Goal: Task Accomplishment & Management: Manage account settings

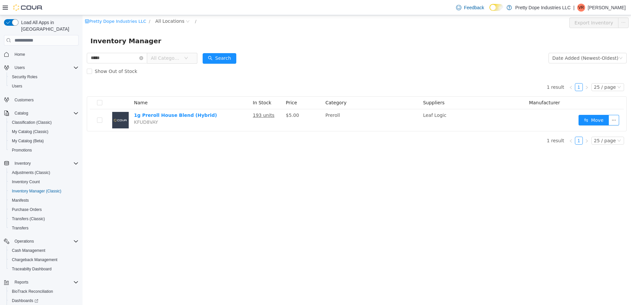
click at [298, 181] on div "Pretty Dope Industries LLC / All Locations / Export Inventory Inventory Manager…" at bounding box center [356, 160] width 548 height 290
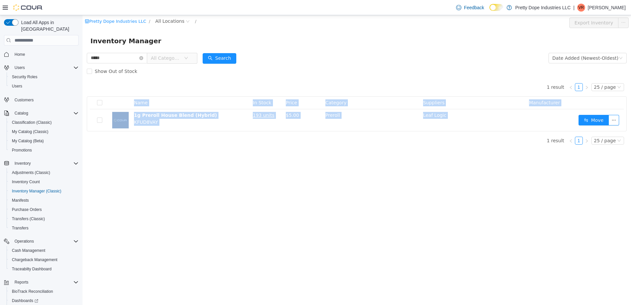
click at [298, 181] on div "Pretty Dope Industries LLC / All Locations / Export Inventory Inventory Manager…" at bounding box center [356, 160] width 548 height 290
click at [237, 166] on div "Pretty Dope Industries LLC / All Locations / Export Inventory Inventory Manager…" at bounding box center [356, 160] width 548 height 290
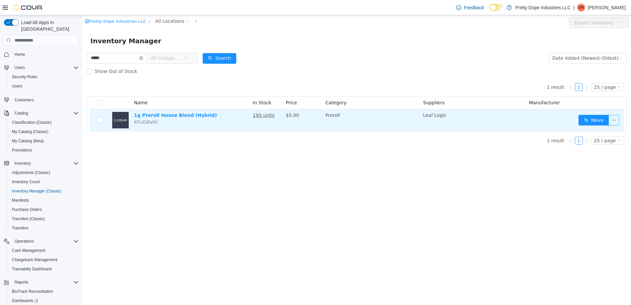
click at [612, 116] on button "button" at bounding box center [613, 120] width 11 height 11
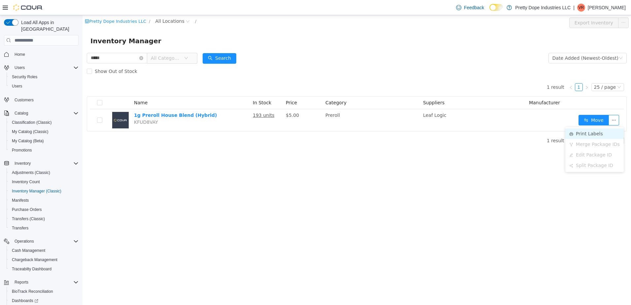
click at [582, 134] on li "Print Labels" at bounding box center [594, 133] width 58 height 11
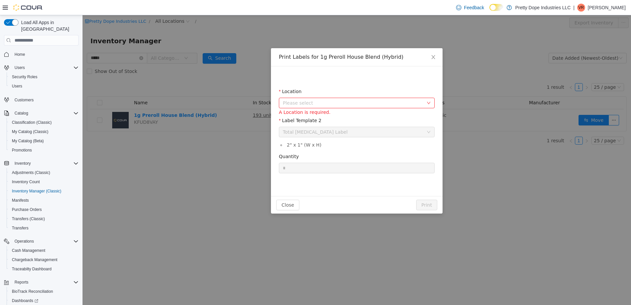
click at [309, 106] on span "Please select" at bounding box center [353, 103] width 140 height 7
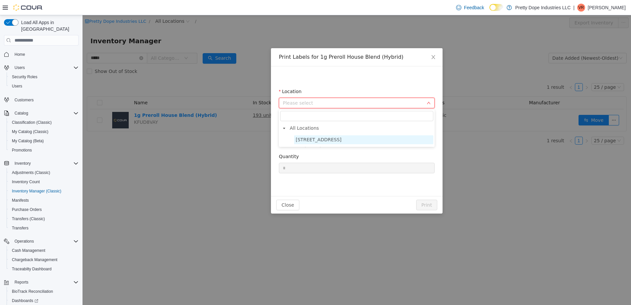
click at [316, 144] on span "1255 West State Street STE 1" at bounding box center [363, 139] width 139 height 9
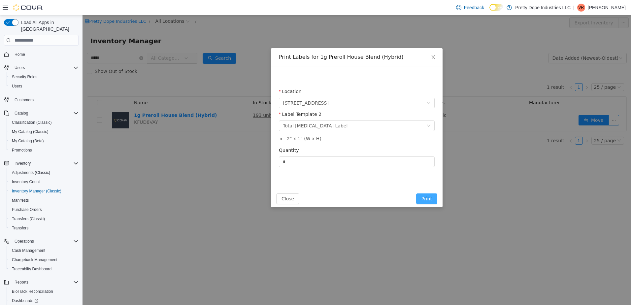
click at [429, 199] on button "Print" at bounding box center [426, 198] width 21 height 11
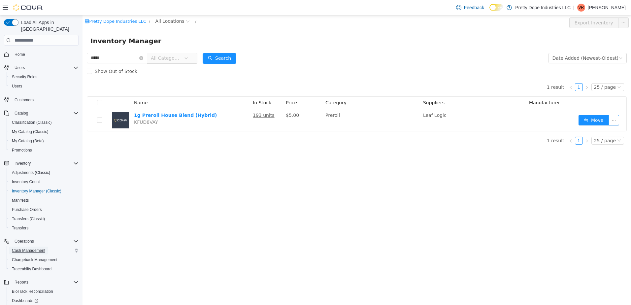
click at [28, 247] on span "Cash Management" at bounding box center [28, 250] width 33 height 8
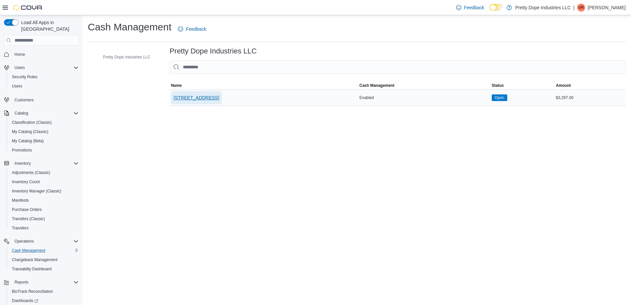
click at [218, 94] on span "1255 West State Street STE 1" at bounding box center [196, 97] width 46 height 13
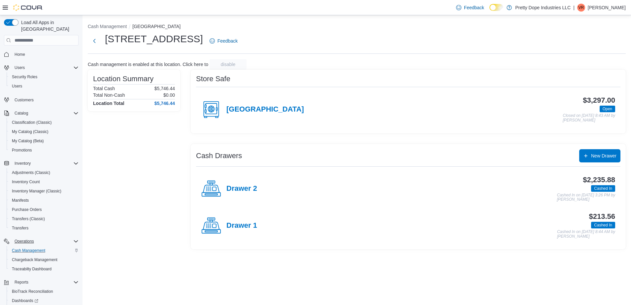
scroll to position [36, 0]
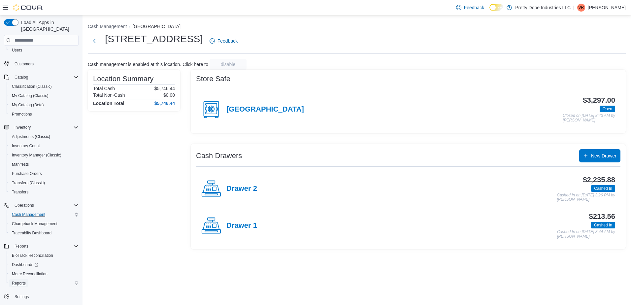
click at [19, 280] on span "Reports" at bounding box center [19, 282] width 14 height 5
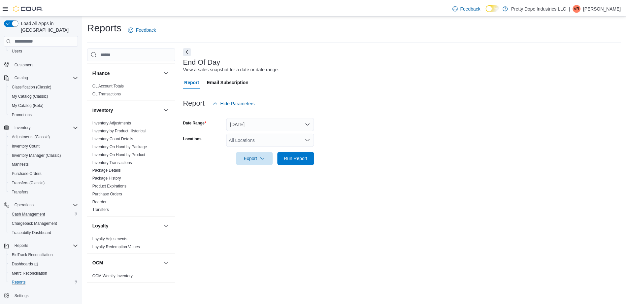
scroll to position [264, 0]
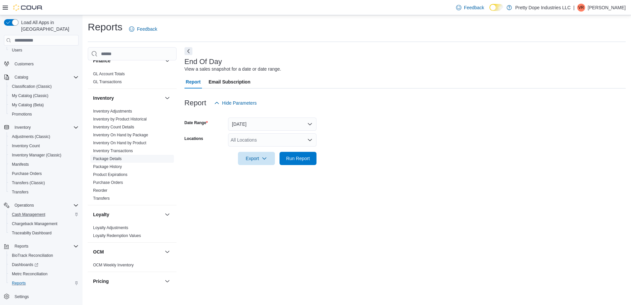
click at [117, 156] on link "Package Details" at bounding box center [107, 158] width 29 height 5
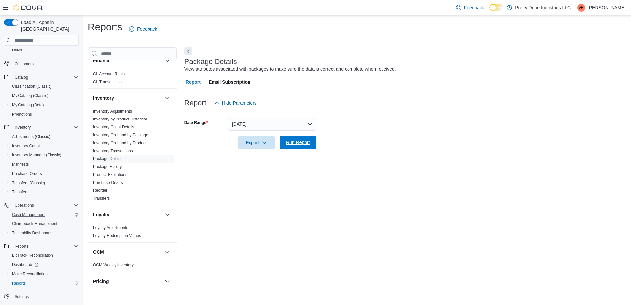
click at [299, 144] on span "Run Report" at bounding box center [298, 142] width 24 height 7
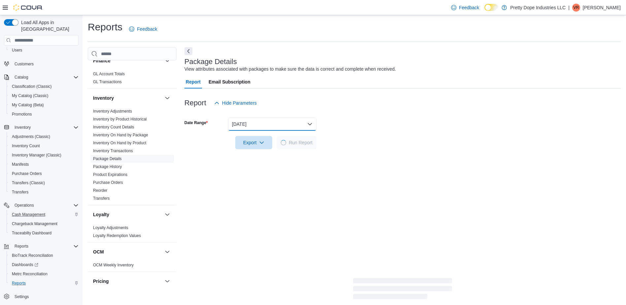
click at [272, 126] on button "Yesterday" at bounding box center [272, 123] width 88 height 13
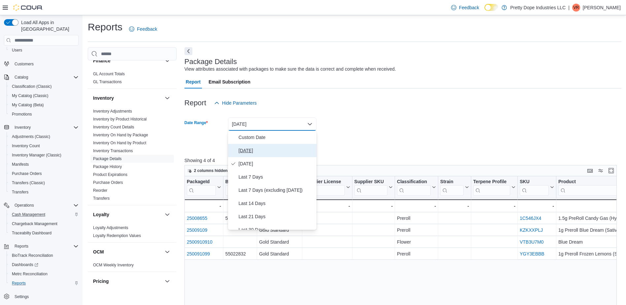
click at [252, 151] on span "Today" at bounding box center [275, 150] width 75 height 8
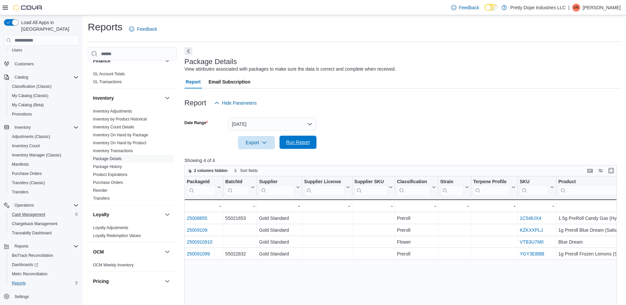
click at [304, 141] on span "Run Report" at bounding box center [298, 142] width 24 height 7
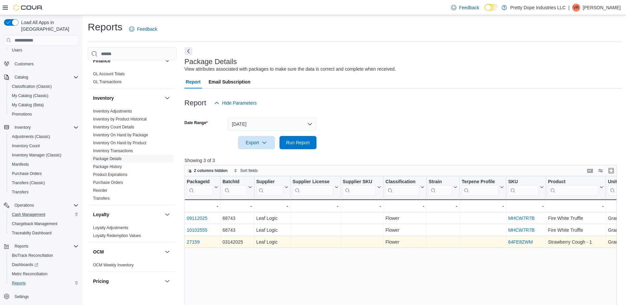
click at [196, 242] on link "27159" at bounding box center [193, 241] width 13 height 5
click at [194, 242] on link "27159" at bounding box center [193, 241] width 13 height 5
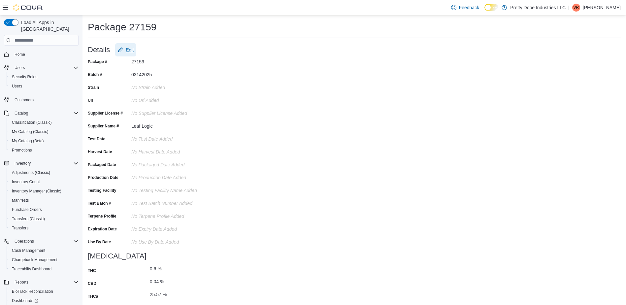
click at [117, 52] on button "Edit" at bounding box center [125, 49] width 21 height 13
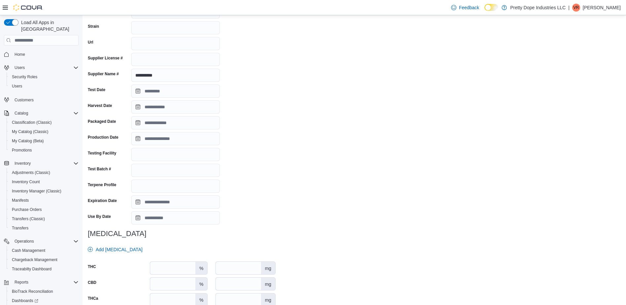
scroll to position [66, 0]
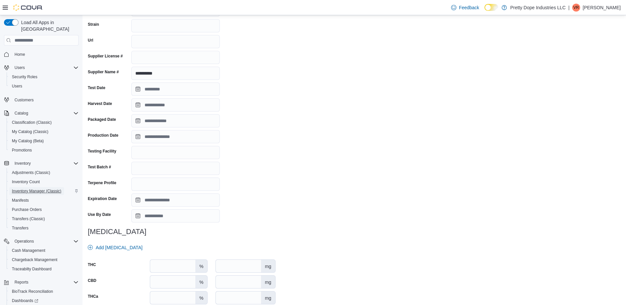
click at [34, 187] on span "Inventory Manager (Classic)" at bounding box center [36, 191] width 49 height 8
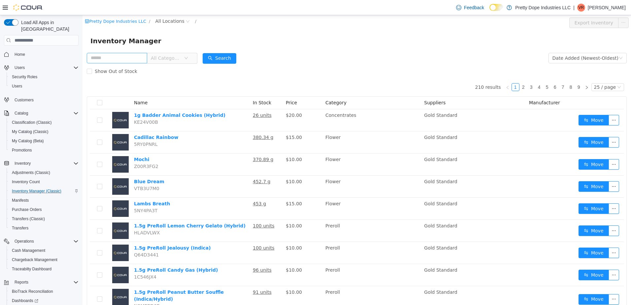
click at [118, 57] on input "text" at bounding box center [117, 58] width 60 height 11
type input "**********"
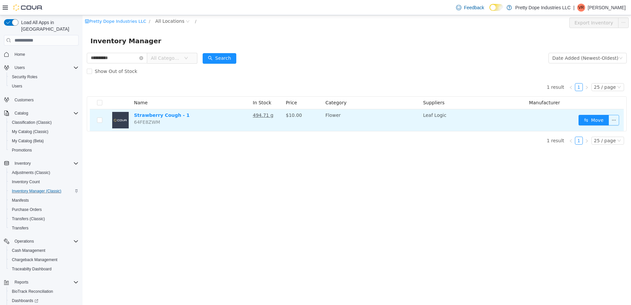
click at [616, 118] on button "button" at bounding box center [613, 120] width 11 height 11
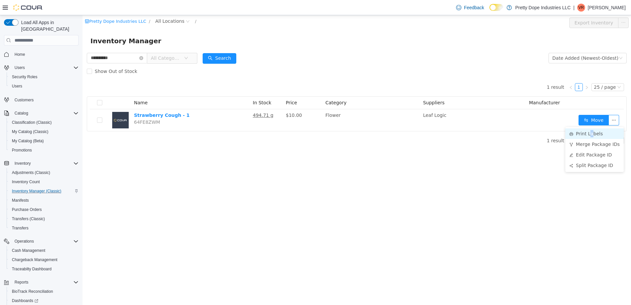
click at [589, 134] on li "Print Labels" at bounding box center [594, 133] width 58 height 11
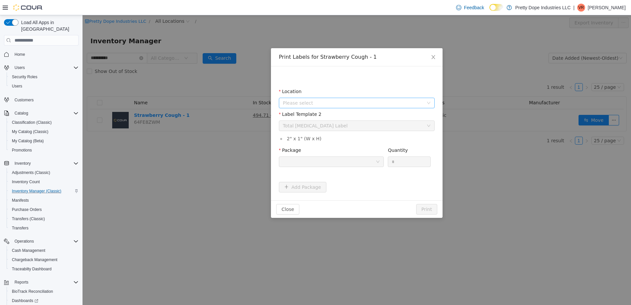
click at [383, 101] on span "Please select" at bounding box center [353, 103] width 140 height 7
click at [340, 140] on span "1255 West State Street STE 1" at bounding box center [318, 139] width 46 height 5
click at [355, 165] on div at bounding box center [329, 162] width 93 height 10
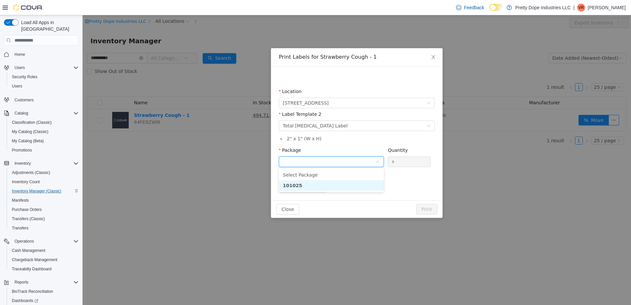
click at [318, 186] on li "101025" at bounding box center [331, 185] width 105 height 11
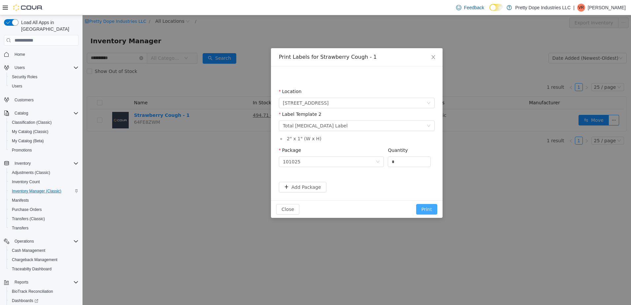
click at [425, 209] on button "Print" at bounding box center [426, 209] width 21 height 11
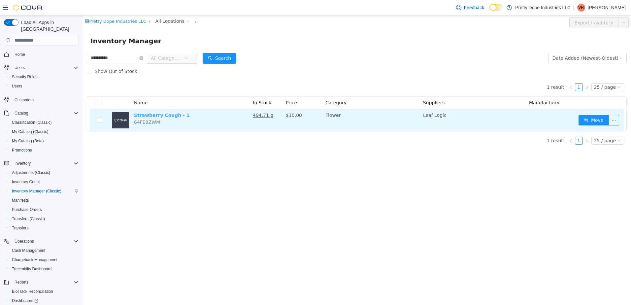
click at [178, 114] on link "Strawberry Cough - 1" at bounding box center [162, 114] width 56 height 5
click at [614, 118] on button "button" at bounding box center [613, 120] width 11 height 11
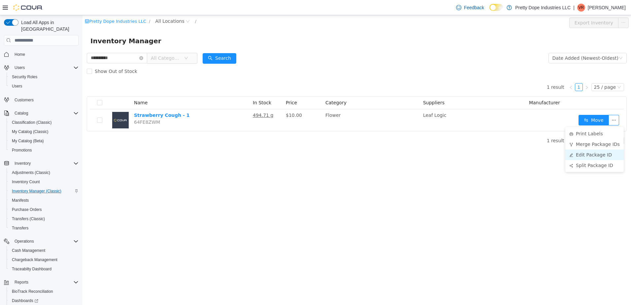
click at [587, 153] on li "Edit Package ID" at bounding box center [594, 154] width 58 height 11
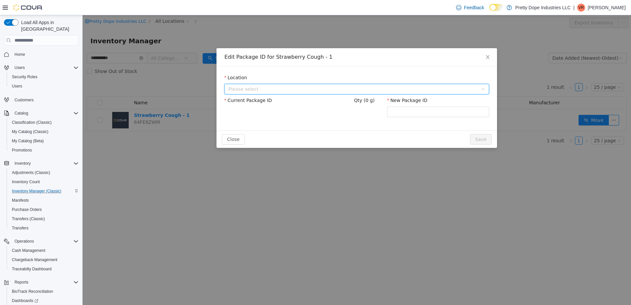
click at [259, 87] on span "Please select" at bounding box center [352, 89] width 249 height 7
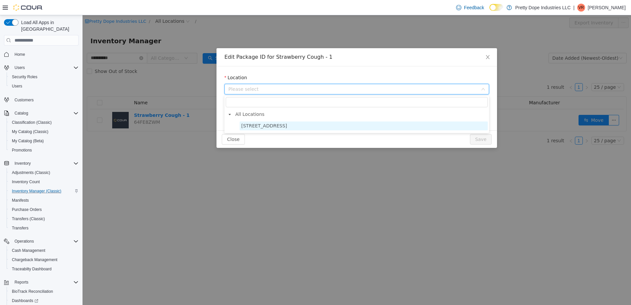
click at [277, 126] on span "1255 West State Street STE 1" at bounding box center [264, 125] width 46 height 5
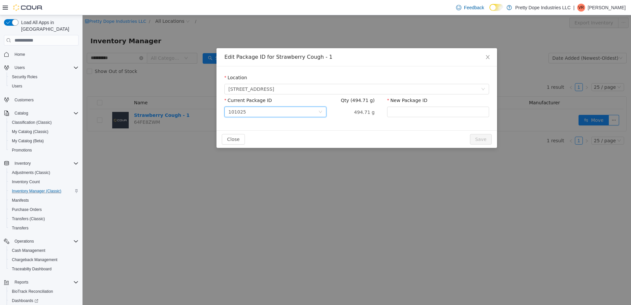
click at [317, 112] on div "101025" at bounding box center [273, 112] width 90 height 10
click at [317, 112] on input "Current Package ID" at bounding box center [273, 113] width 90 height 10
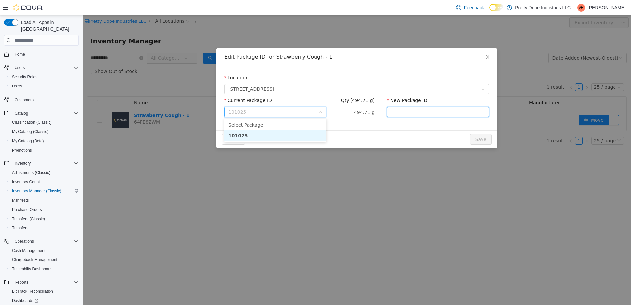
click at [407, 113] on input "New Package ID" at bounding box center [438, 112] width 102 height 11
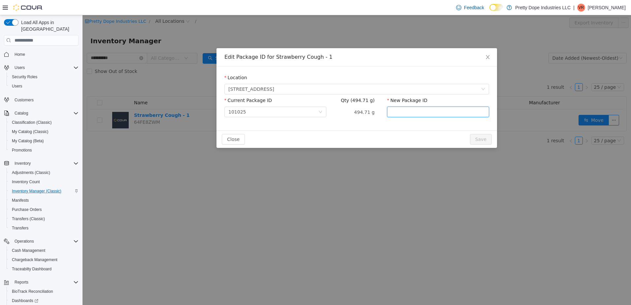
click at [407, 113] on input "New Package ID" at bounding box center [438, 112] width 102 height 11
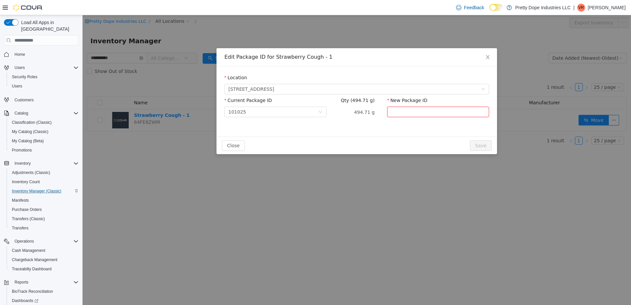
click at [334, 117] on div "Current Package ID 101025 Qty (494.71 g) 494.71 g New Package ID Please enter a…" at bounding box center [356, 111] width 264 height 29
click at [486, 53] on span "Close" at bounding box center [487, 57] width 18 height 18
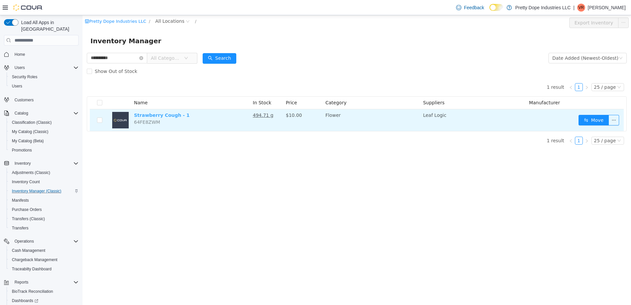
click at [174, 114] on link "Strawberry Cough - 1" at bounding box center [162, 114] width 56 height 5
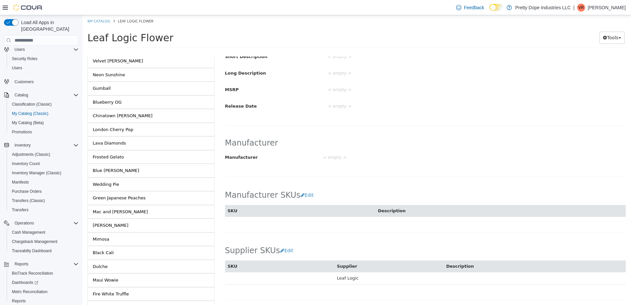
scroll to position [36, 0]
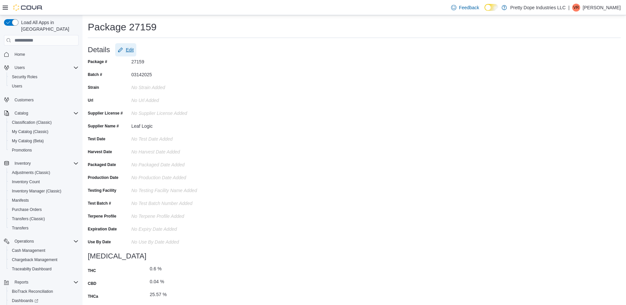
click at [128, 50] on span "Edit" at bounding box center [130, 49] width 8 height 7
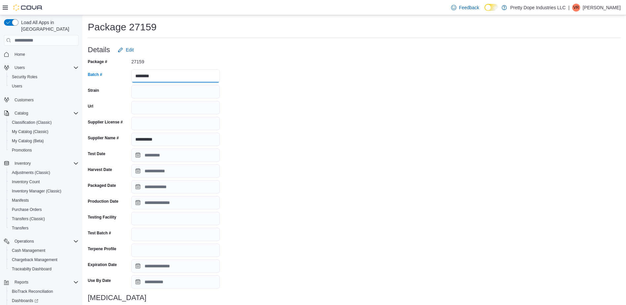
drag, startPoint x: 166, startPoint y: 78, endPoint x: 111, endPoint y: 77, distance: 55.1
click at [111, 77] on div "Batch # ********" at bounding box center [154, 75] width 132 height 13
type input "******"
click at [349, 87] on div "**********" at bounding box center [354, 231] width 533 height 351
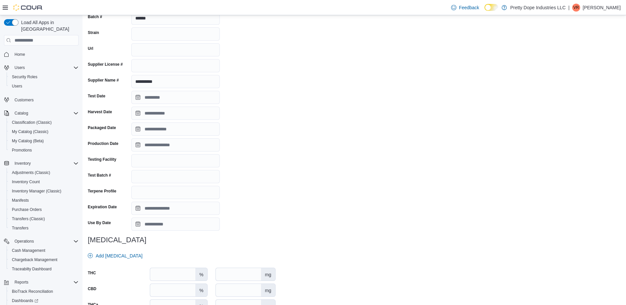
scroll to position [66, 0]
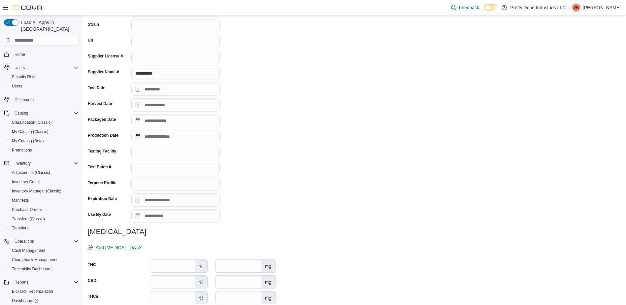
click at [301, 145] on div "**********" at bounding box center [354, 165] width 533 height 351
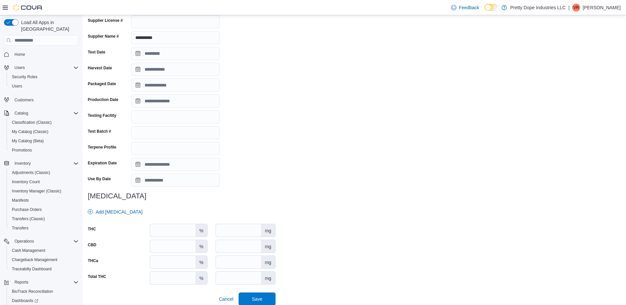
scroll to position [108, 0]
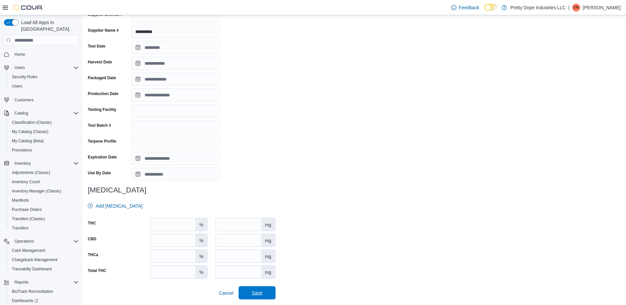
click at [258, 292] on span "Save" at bounding box center [257, 292] width 11 height 7
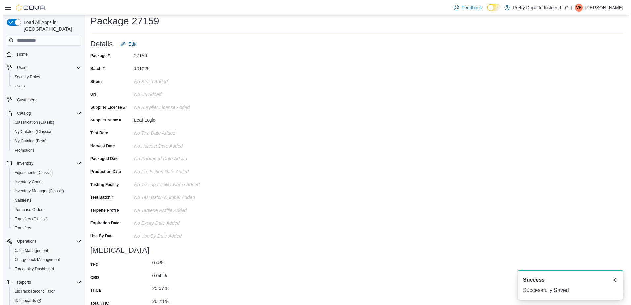
scroll to position [0, 0]
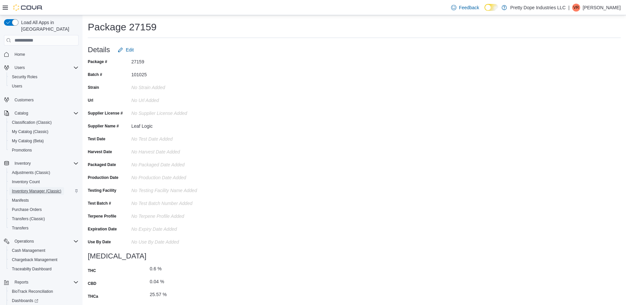
click at [34, 187] on span "Inventory Manager (Classic)" at bounding box center [36, 191] width 49 height 8
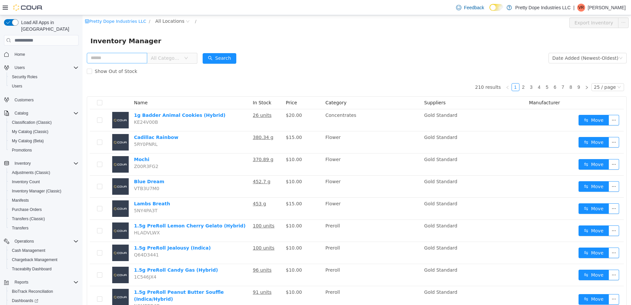
click at [128, 62] on input "text" at bounding box center [117, 58] width 60 height 11
type input "**********"
click at [228, 56] on button "Search" at bounding box center [219, 58] width 34 height 11
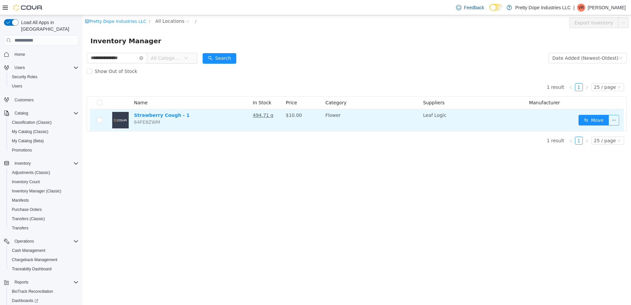
click at [614, 121] on button "button" at bounding box center [613, 120] width 11 height 11
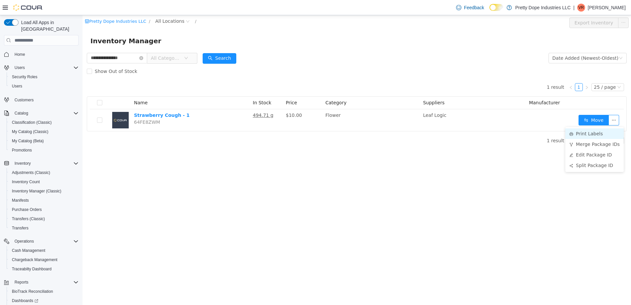
click at [609, 130] on li "Print Labels" at bounding box center [594, 133] width 58 height 11
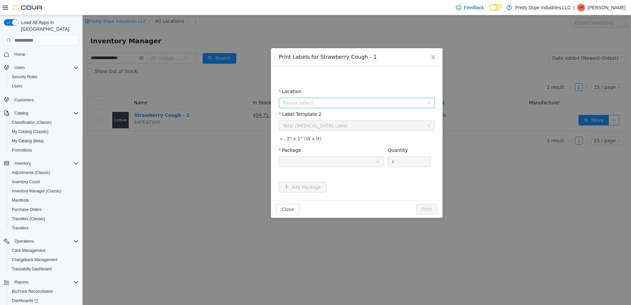
click at [323, 100] on span "Please select" at bounding box center [353, 103] width 140 height 7
click at [334, 135] on li "1255 West State Street STE 1" at bounding box center [359, 139] width 147 height 9
drag, startPoint x: 334, startPoint y: 137, endPoint x: 345, endPoint y: 166, distance: 30.3
click at [334, 137] on span "1255 West State Street STE 1" at bounding box center [318, 139] width 46 height 5
click at [343, 160] on div at bounding box center [329, 162] width 93 height 10
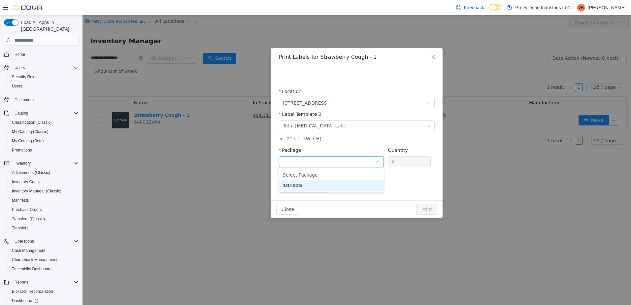
click at [318, 189] on li "101025" at bounding box center [331, 185] width 105 height 11
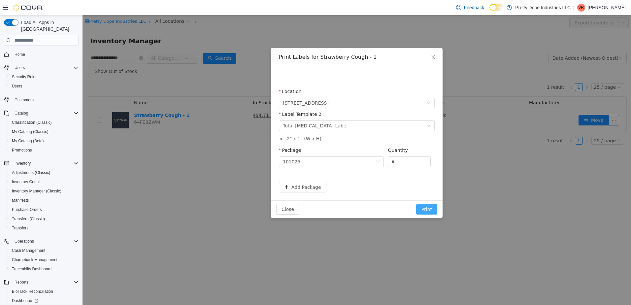
click at [428, 212] on button "Print" at bounding box center [426, 209] width 21 height 11
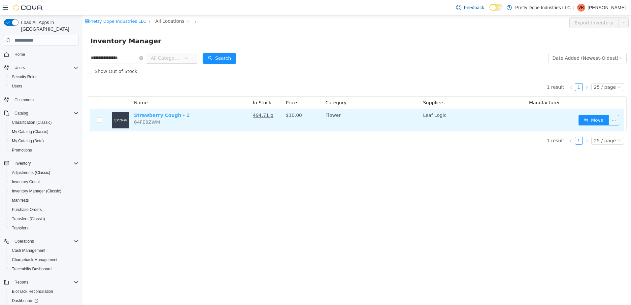
click at [157, 118] on link "Strawberry Cough - 1" at bounding box center [162, 114] width 56 height 5
click at [612, 119] on button "button" at bounding box center [613, 120] width 11 height 11
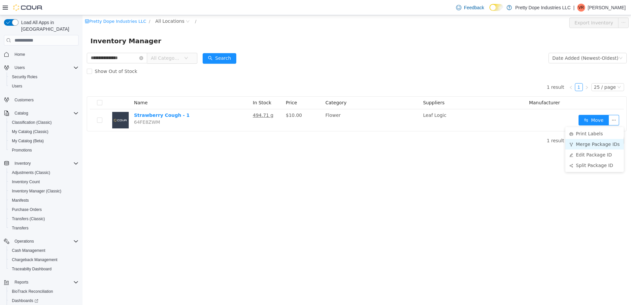
click at [598, 143] on li "Merge Package IDs" at bounding box center [594, 144] width 58 height 11
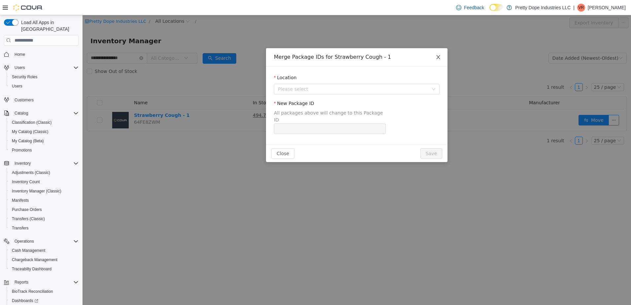
click at [436, 55] on icon "icon: close" at bounding box center [437, 56] width 5 height 5
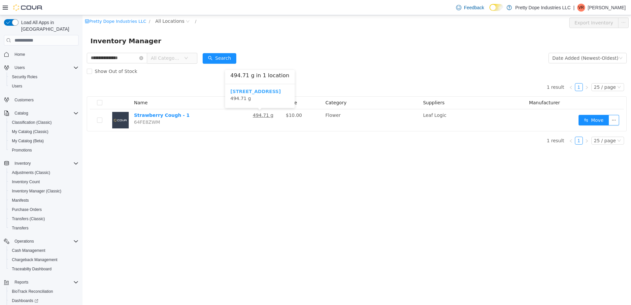
click at [262, 91] on b "1255 West State Street STE 1" at bounding box center [255, 91] width 50 height 5
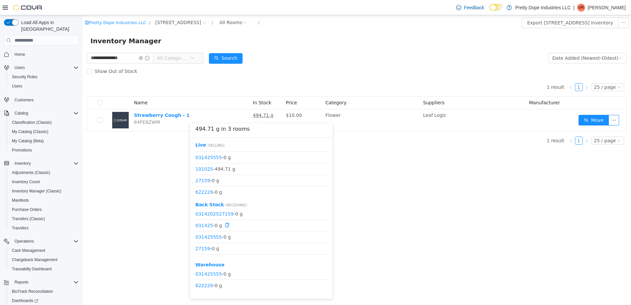
scroll to position [8, 0]
click at [239, 168] on icon "icon: copy" at bounding box center [240, 168] width 5 height 5
click at [204, 169] on link "101025" at bounding box center [203, 168] width 17 height 5
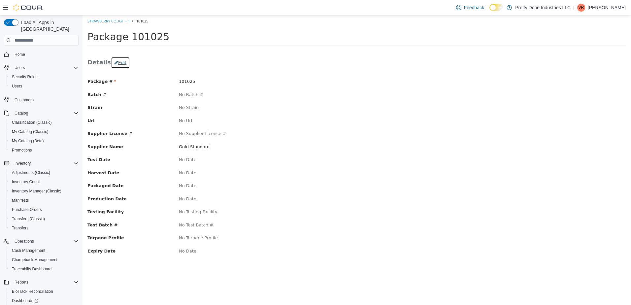
click at [114, 64] on button "Edit" at bounding box center [120, 63] width 19 height 12
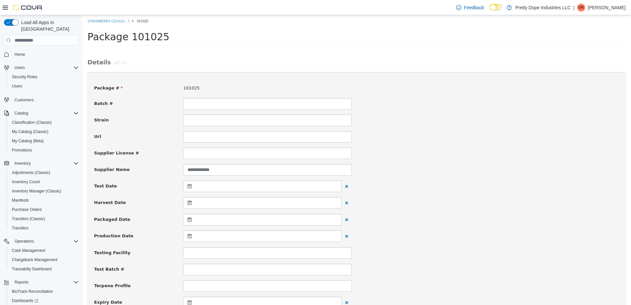
click at [194, 106] on input at bounding box center [267, 104] width 169 height 12
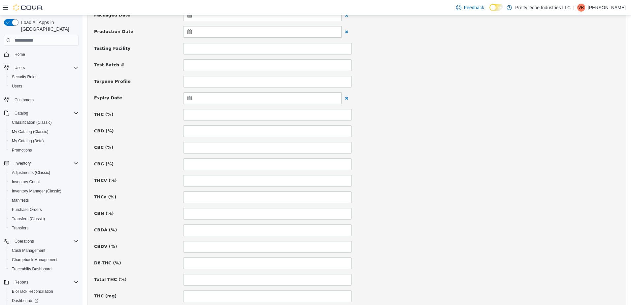
scroll to position [264, 0]
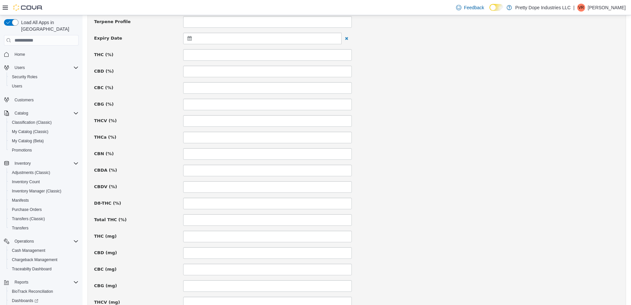
type input "*****"
click at [197, 54] on input at bounding box center [267, 55] width 169 height 12
type input "**"
click at [196, 75] on input at bounding box center [267, 72] width 169 height 12
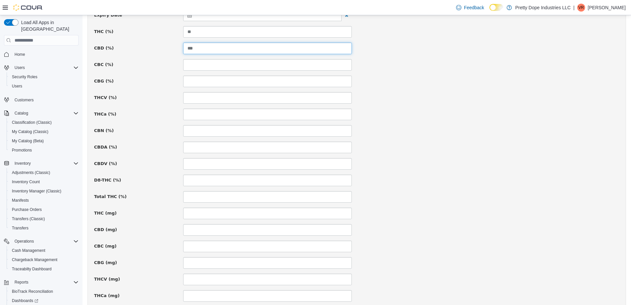
scroll to position [297, 0]
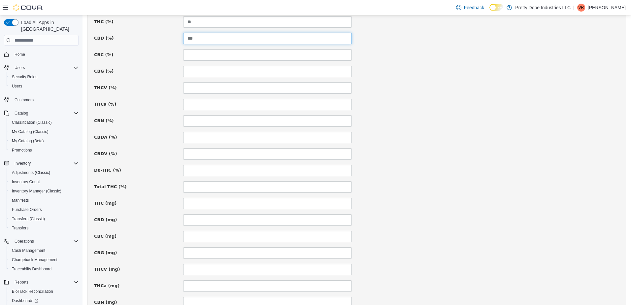
type input "***"
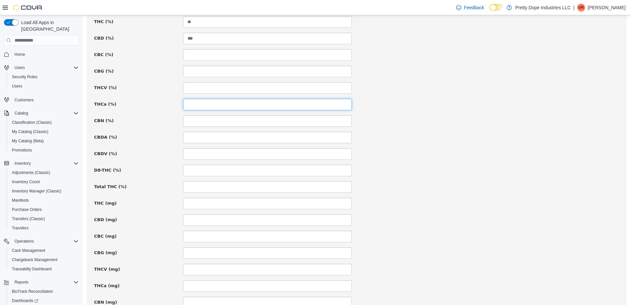
click at [204, 102] on input at bounding box center [267, 105] width 169 height 12
type input "*****"
click at [215, 187] on input at bounding box center [267, 187] width 169 height 12
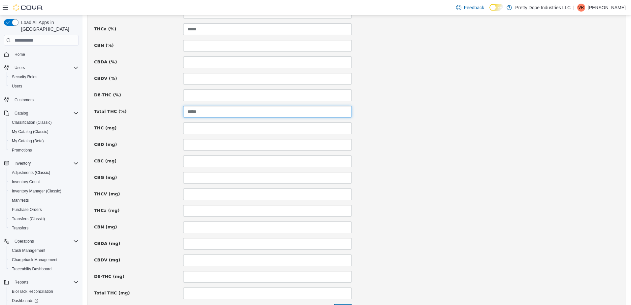
scroll to position [414, 0]
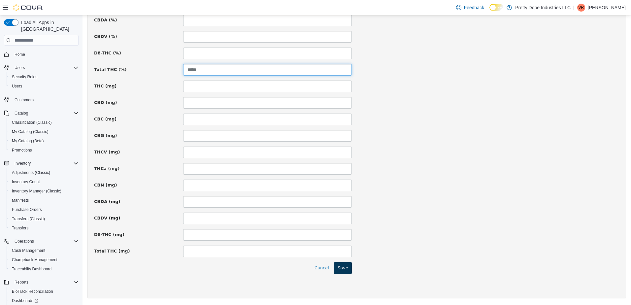
type input "*****"
click at [345, 266] on button "Save" at bounding box center [343, 268] width 18 height 12
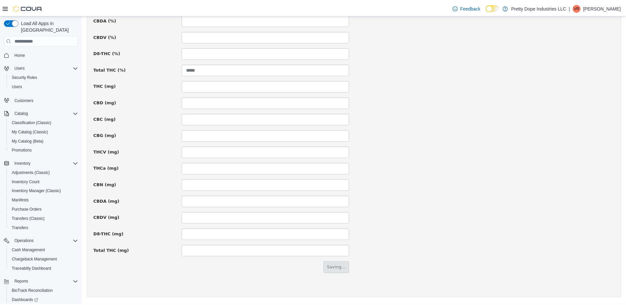
scroll to position [0, 0]
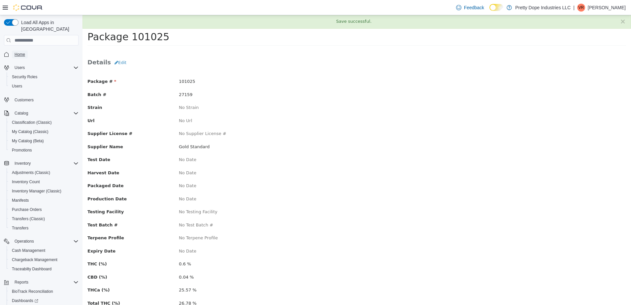
click at [22, 52] on span "Home" at bounding box center [20, 54] width 11 height 5
